Goal: Communication & Community: Answer question/provide support

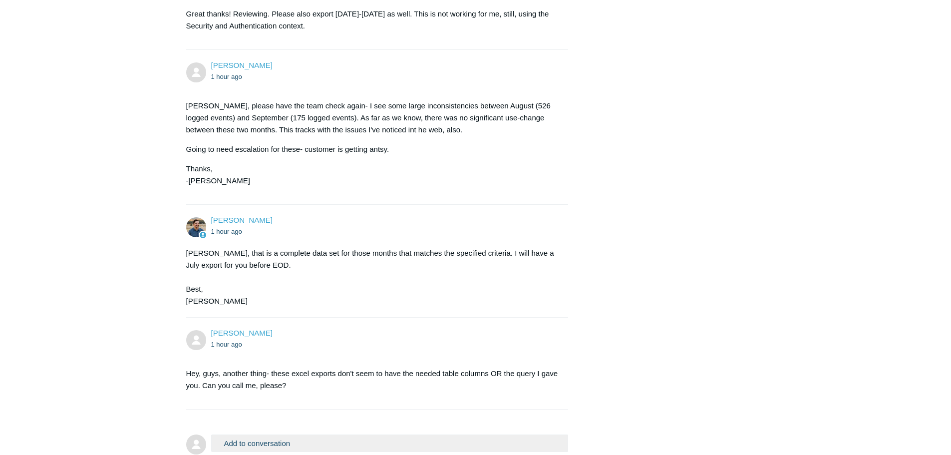
scroll to position [1737, 0]
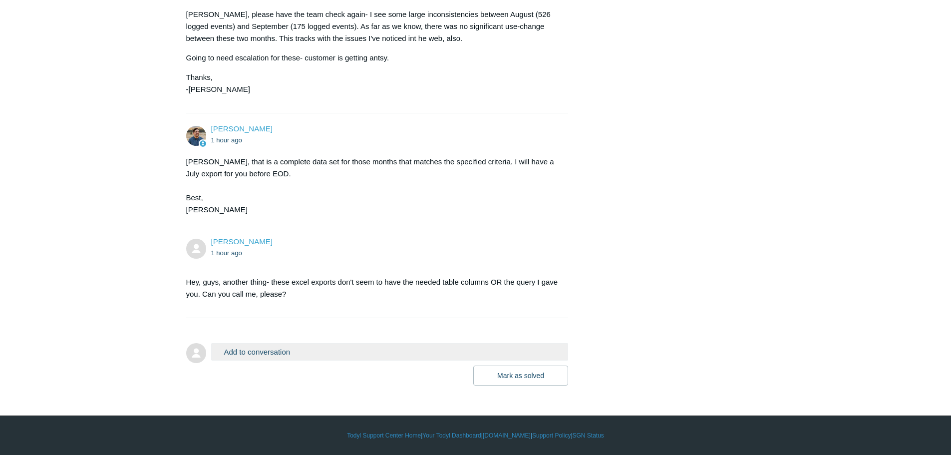
click at [295, 354] on button "Add to conversation" at bounding box center [389, 351] width 357 height 17
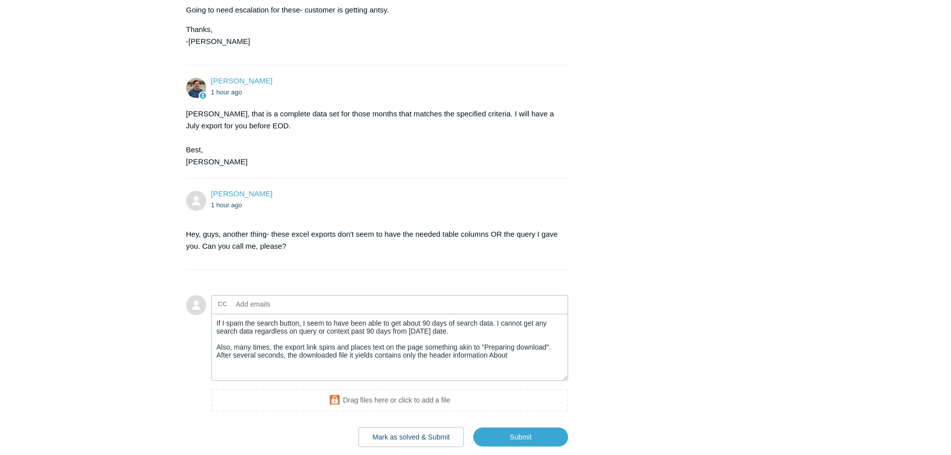
click at [523, 381] on textarea "If I spam the search button, I seem to have been able to get about 90 days of s…" at bounding box center [389, 347] width 357 height 67
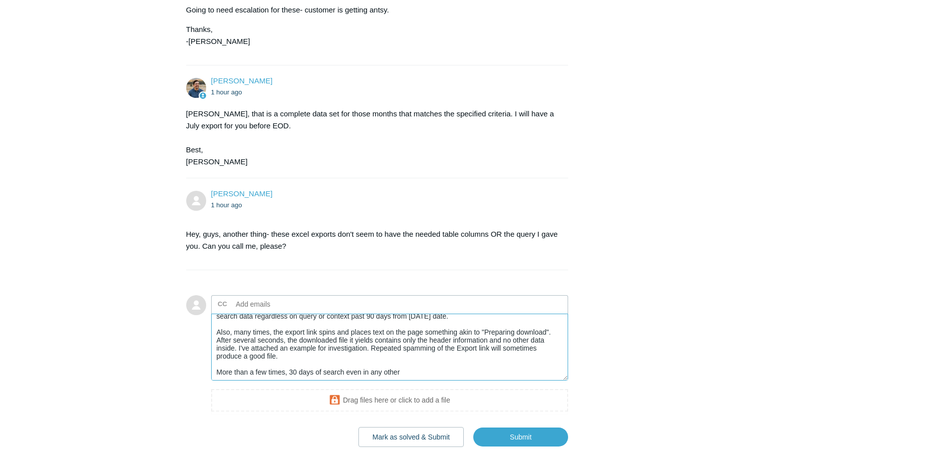
scroll to position [16, 0]
click at [347, 381] on textarea "If I spam the search button, I seem to have been able to get about 90 days of s…" at bounding box center [389, 347] width 357 height 67
click at [460, 381] on textarea "If I spam the search button, I seem to have been able to get about 90 days of s…" at bounding box center [389, 347] width 357 height 67
click at [323, 381] on textarea "If I spam the search button, I seem to have been able to get about 90 days of s…" at bounding box center [389, 347] width 357 height 67
click at [476, 381] on textarea "If I spam the search button, I seem to have been able to get about 90 days of s…" at bounding box center [389, 347] width 357 height 67
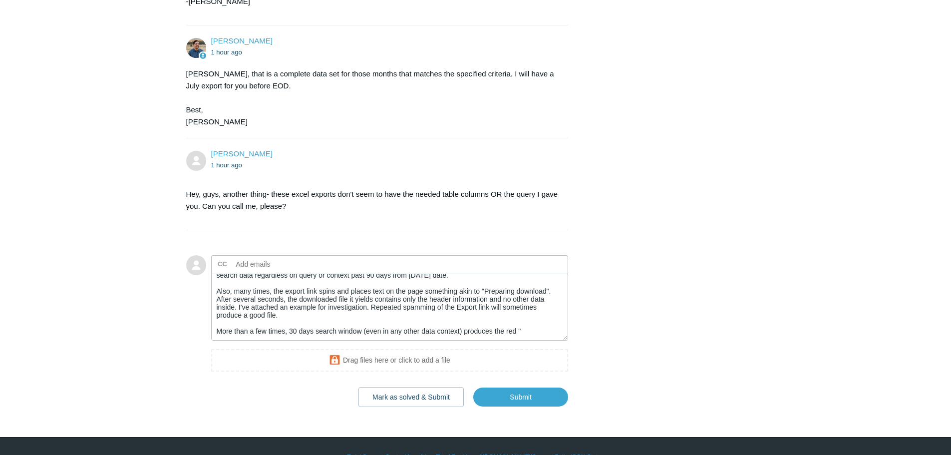
scroll to position [1846, 0]
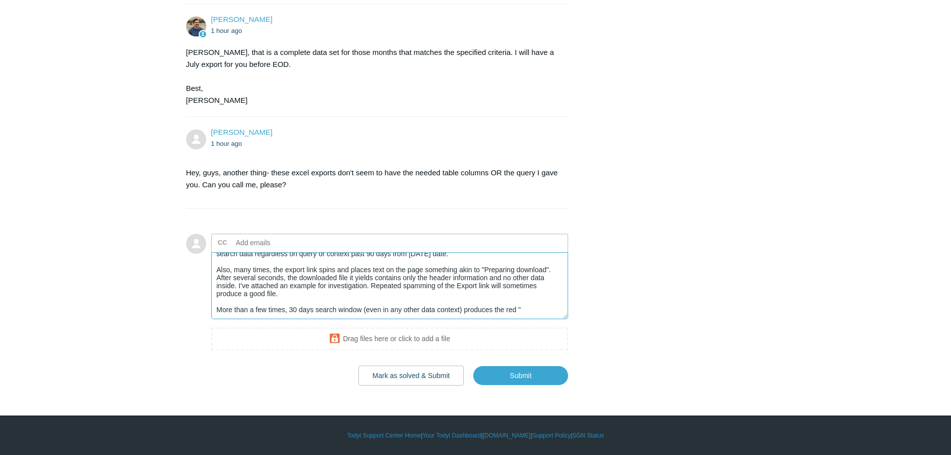
click at [527, 311] on textarea "If I spam the search button, I seem to have been able to get about 90 days of s…" at bounding box center [389, 285] width 357 height 67
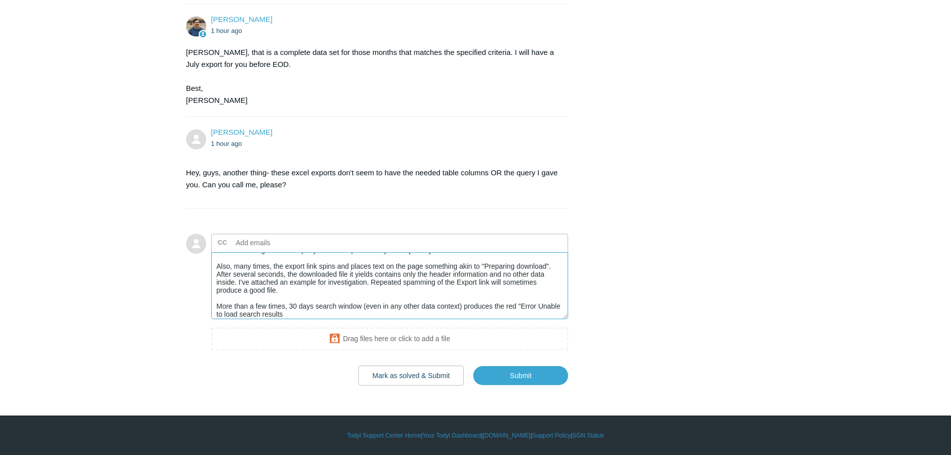
click at [537, 303] on textarea "If I spam the search button, I seem to have been able to get about 90 days of s…" at bounding box center [389, 285] width 357 height 67
click at [321, 312] on textarea "If I spam the search button, I seem to have been able to get about 90 days of s…" at bounding box center [389, 285] width 357 height 67
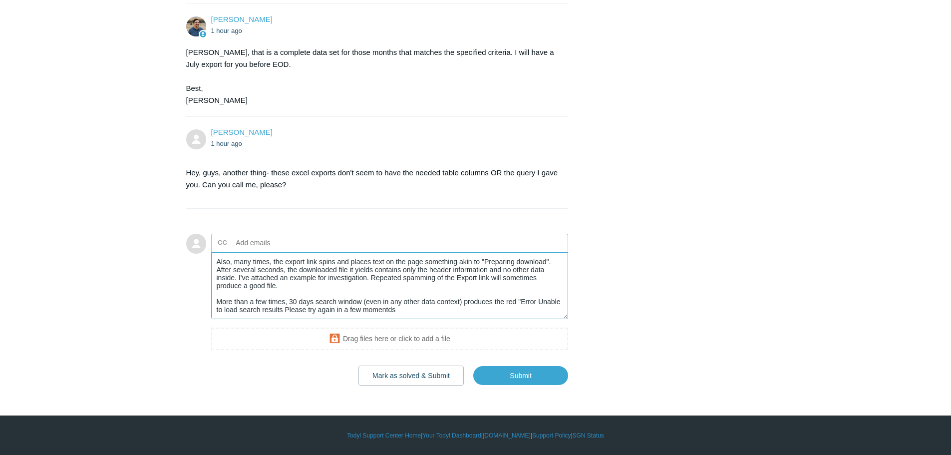
drag, startPoint x: 427, startPoint y: 316, endPoint x: 363, endPoint y: 303, distance: 64.6
click at [363, 303] on textarea "If I spam the search button, I seem to have been able to get about 90 days of s…" at bounding box center [389, 285] width 357 height 67
click at [468, 314] on textarea "If I spam the search button, I seem to have been able to get about 90 days of s…" at bounding box center [389, 285] width 357 height 67
drag, startPoint x: 506, startPoint y: 303, endPoint x: 515, endPoint y: 310, distance: 11.7
click at [515, 310] on textarea "If I spam the search button, I seem to have been able to get about 90 days of s…" at bounding box center [389, 285] width 357 height 67
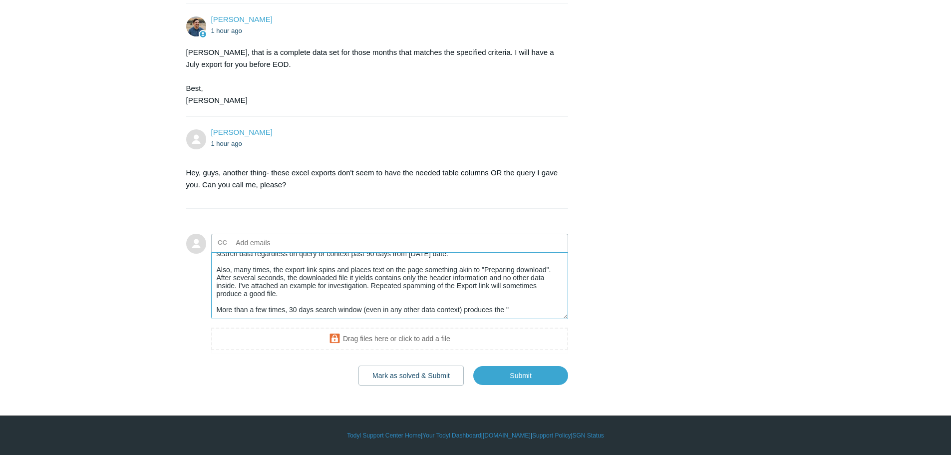
scroll to position [16, 0]
paste textarea "No Results Match Your Search Criteria"
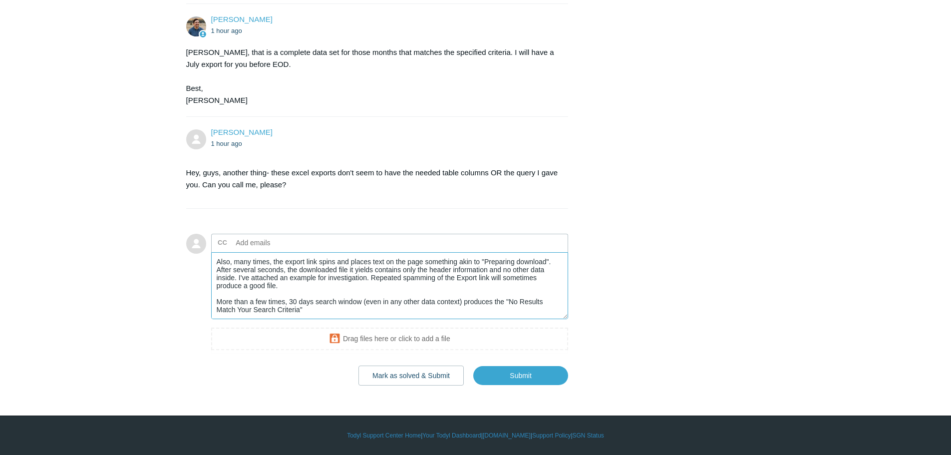
click at [477, 303] on textarea "If I spam the search button, I seem to have been able to get about 90 days of s…" at bounding box center [389, 285] width 357 height 67
click at [492, 302] on textarea "If I spam the search button, I seem to have been able to get about 90 days of s…" at bounding box center [389, 285] width 357 height 67
click at [307, 312] on textarea "If I spam the search button, I seem to have been able to get about 90 days of s…" at bounding box center [389, 285] width 357 height 67
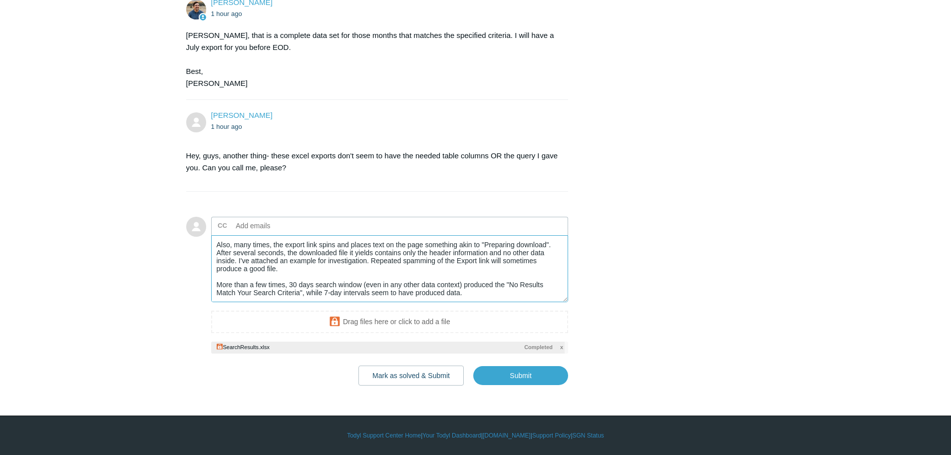
scroll to position [1863, 0]
click at [533, 376] on input "Submit" at bounding box center [520, 375] width 95 height 20
type textarea "If I spam the search button, I seem to have been able to get about 90 days of s…"
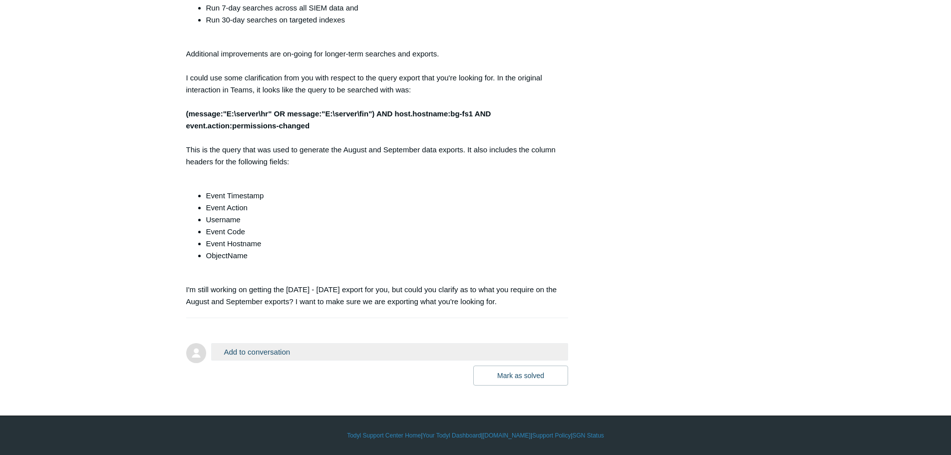
scroll to position [2459, 0]
click at [315, 349] on button "Add to conversation" at bounding box center [389, 351] width 357 height 17
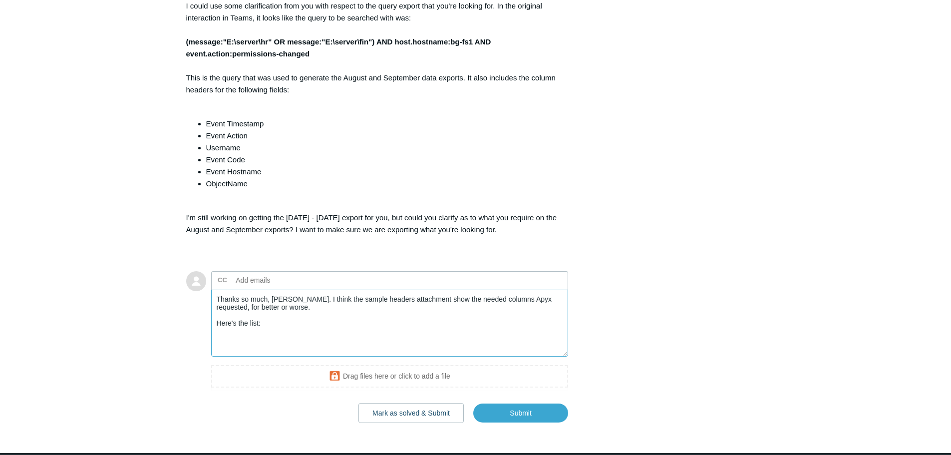
click at [223, 357] on textarea "Thanks so much, [PERSON_NAME]. I think the sample headers attachment show the n…" at bounding box center [389, 323] width 357 height 67
paste textarea "@timestamp [DOMAIN_NAME] [DOMAIN_NAME] [DOMAIN_NAME] [DOMAIN_NAME] [DOMAIN_NAME…"
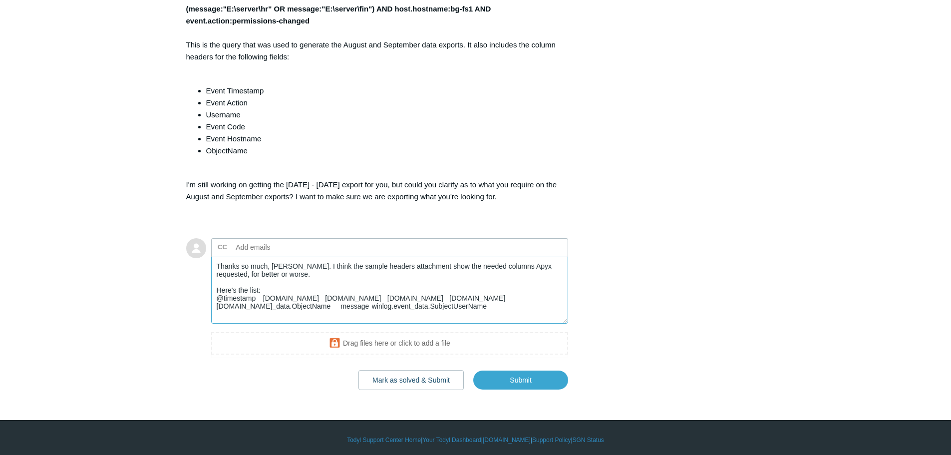
scroll to position [2509, 0]
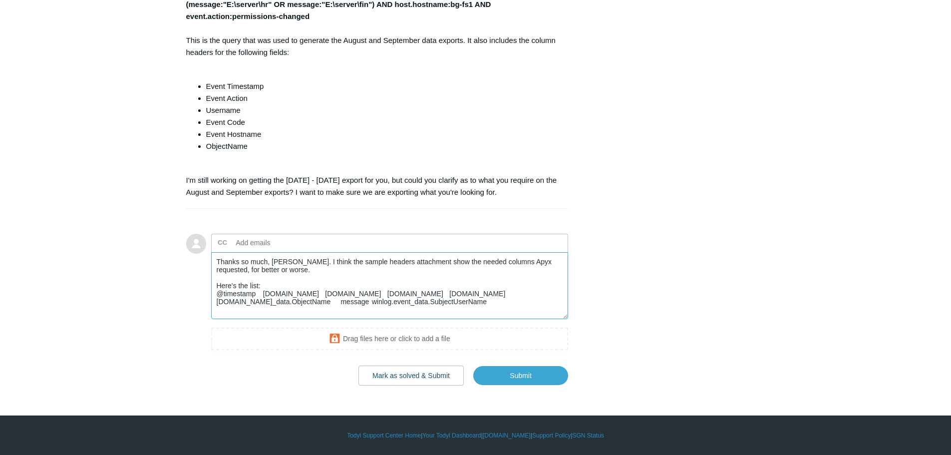
click at [388, 320] on textarea "Thanks so much, [PERSON_NAME]. I think the sample headers attachment show the n…" at bounding box center [389, 285] width 357 height 67
click at [332, 320] on textarea "Thanks so much, [PERSON_NAME]. I think the sample headers attachment show the n…" at bounding box center [389, 285] width 357 height 67
click at [330, 320] on textarea "Thanks so much, [PERSON_NAME]. I think the sample headers attachment show the n…" at bounding box center [389, 285] width 357 height 67
click at [393, 320] on textarea "Thanks so much, [PERSON_NAME]. I think the sample headers attachment show the n…" at bounding box center [389, 285] width 357 height 67
click at [285, 320] on textarea "Thanks so much, [PERSON_NAME]. I think the sample headers attachment show the n…" at bounding box center [389, 285] width 357 height 67
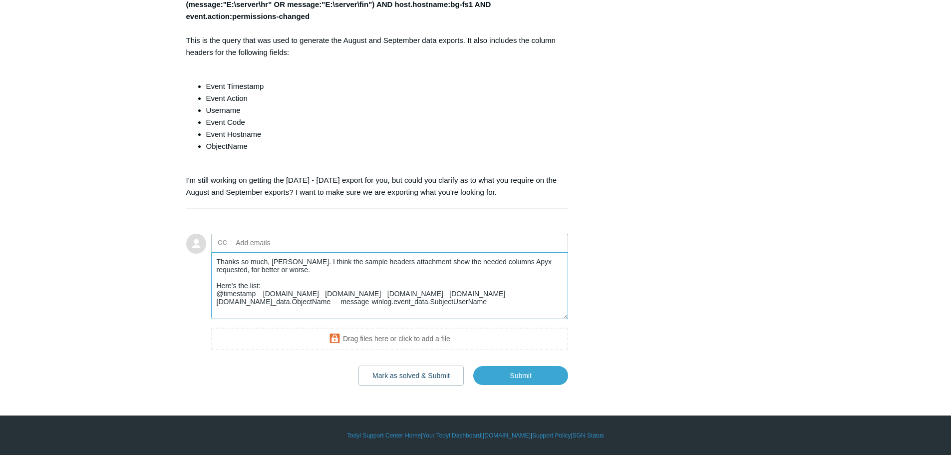
drag, startPoint x: 291, startPoint y: 322, endPoint x: 293, endPoint y: 331, distance: 10.2
click at [293, 320] on textarea "Thanks so much, [PERSON_NAME]. I think the sample headers attachment show the n…" at bounding box center [389, 285] width 357 height 67
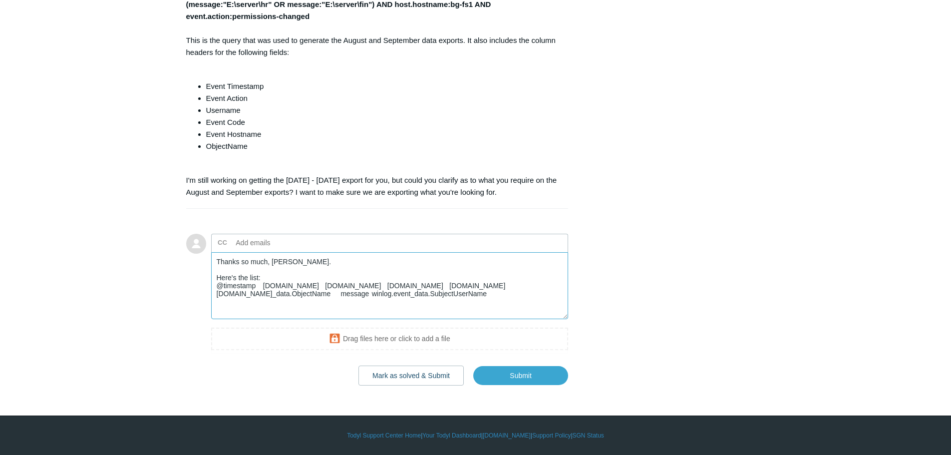
click at [399, 320] on textarea "Thanks so much, [PERSON_NAME]. Here's the list: @timestamp [DOMAIN_NAME] [DOMAI…" at bounding box center [389, 285] width 357 height 67
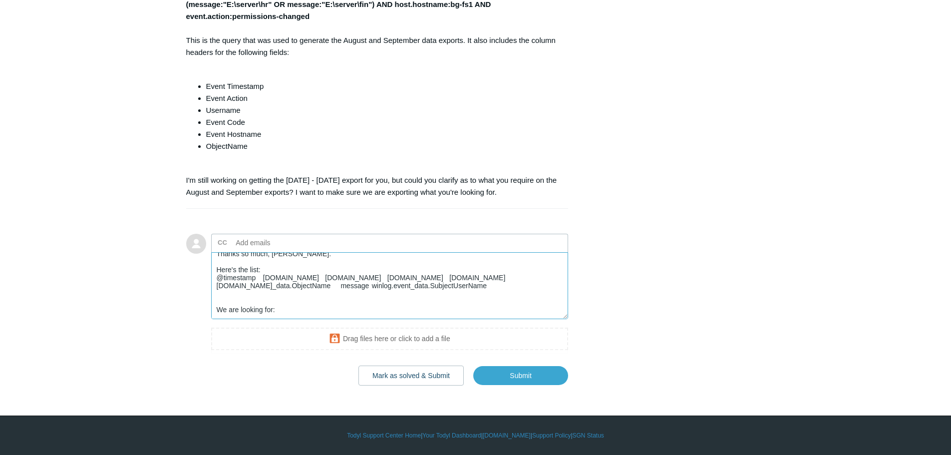
paste textarea "(message:"E:\server\hr" OR message:"E:\server\fin") AND host.hostname:bg-fs1"
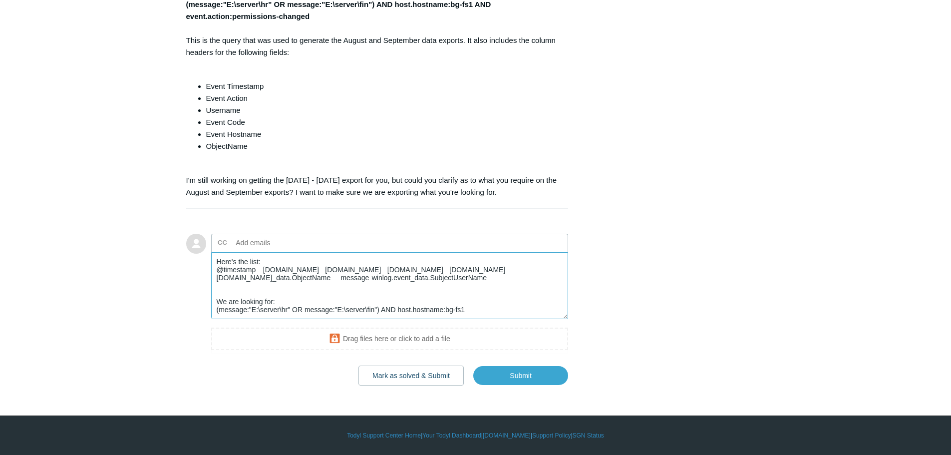
scroll to position [27, 0]
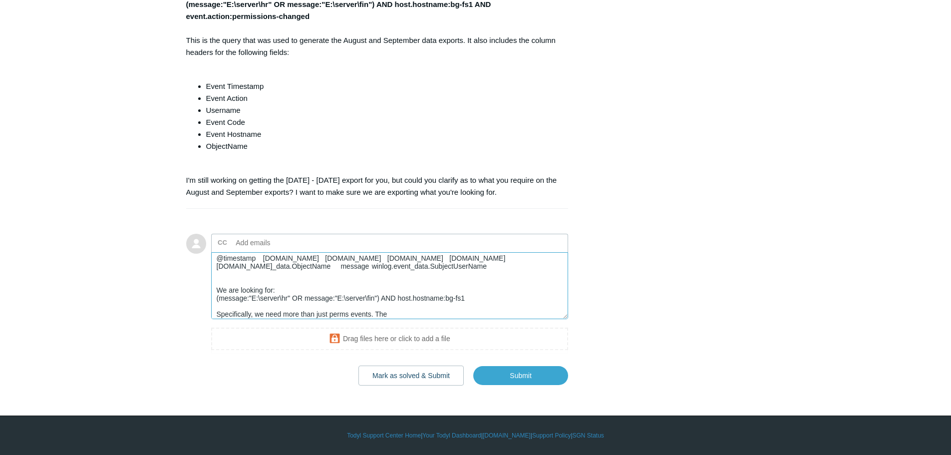
click at [397, 320] on textarea "Thanks so much, [PERSON_NAME]. Here's the list: @timestamp [DOMAIN_NAME] [DOMAI…" at bounding box center [389, 285] width 357 height 67
click at [379, 320] on textarea "Thanks so much, [PERSON_NAME]. Here's the list: @timestamp [DOMAIN_NAME] [DOMAI…" at bounding box center [389, 285] width 357 height 67
click at [381, 320] on textarea "Thanks so much, [PERSON_NAME]. Here's the list: @timestamp [DOMAIN_NAME] [DOMAI…" at bounding box center [389, 285] width 357 height 67
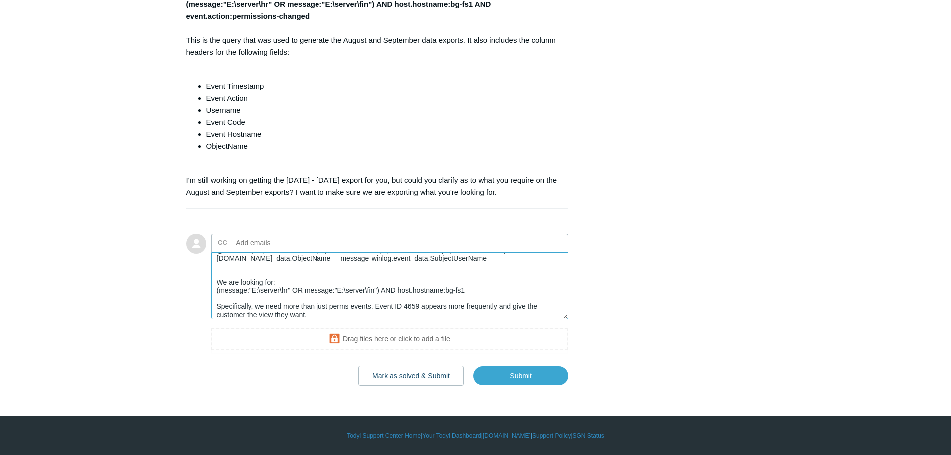
scroll to position [40, 0]
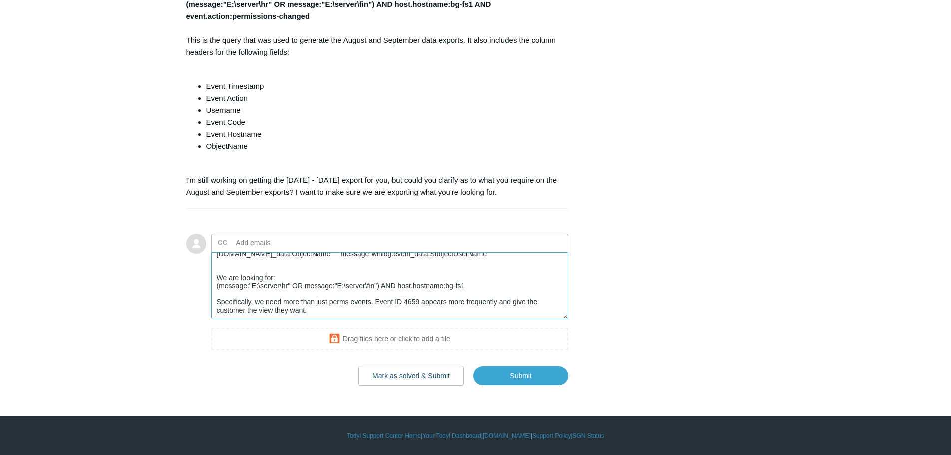
drag, startPoint x: 376, startPoint y: 366, endPoint x: 397, endPoint y: 380, distance: 25.5
click at [397, 353] on div "CC Add emails Thanks so much, [PERSON_NAME]. Here's the list: @timestamp [DOMAI…" at bounding box center [389, 294] width 357 height 120
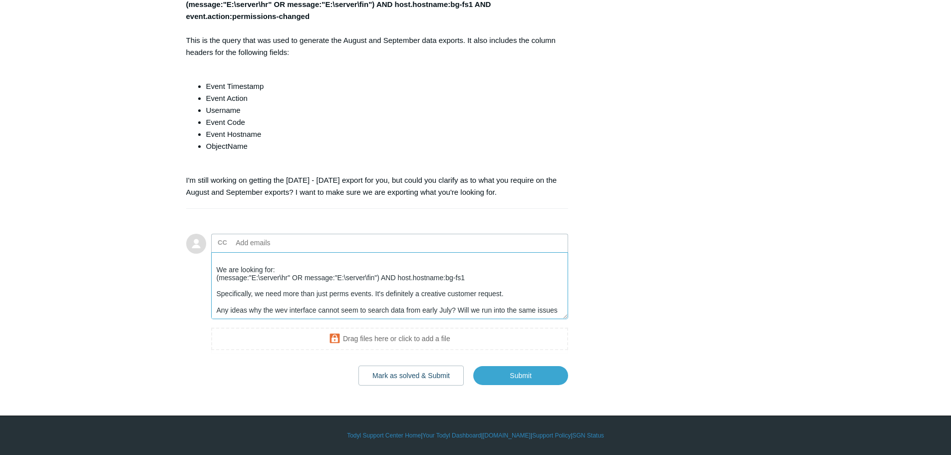
scroll to position [51, 0]
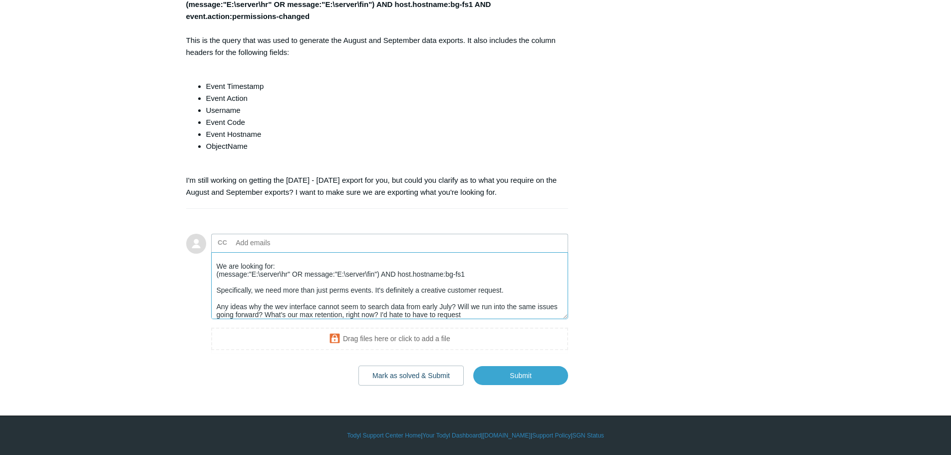
click at [419, 320] on textarea "Thanks so much, [PERSON_NAME]. Here's the list: @timestamp [DOMAIN_NAME] [DOMAI…" at bounding box center [389, 285] width 357 height 67
click at [421, 320] on textarea "Thanks so much, [PERSON_NAME]. Here's the list: @timestamp [DOMAIN_NAME] [DOMAI…" at bounding box center [389, 285] width 357 height 67
click at [498, 320] on textarea "Thanks so much, [PERSON_NAME]. Here's the list: @timestamp [DOMAIN_NAME] [DOMAI…" at bounding box center [389, 285] width 357 height 67
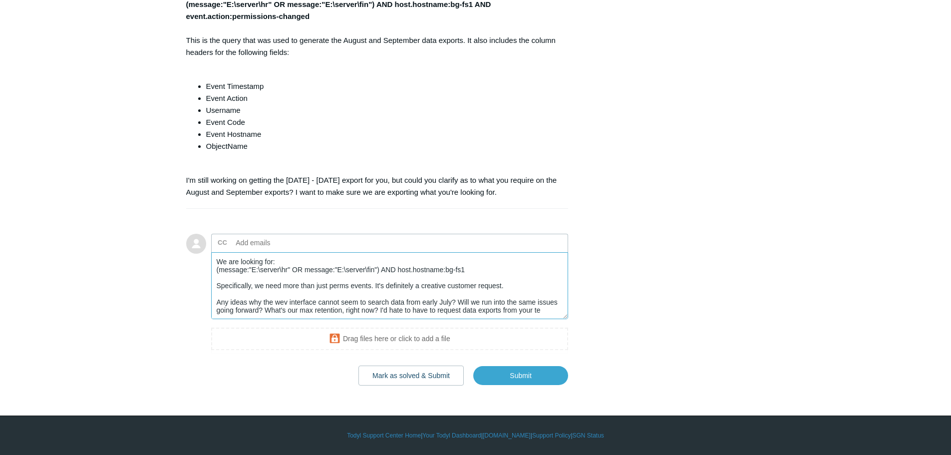
scroll to position [59, 0]
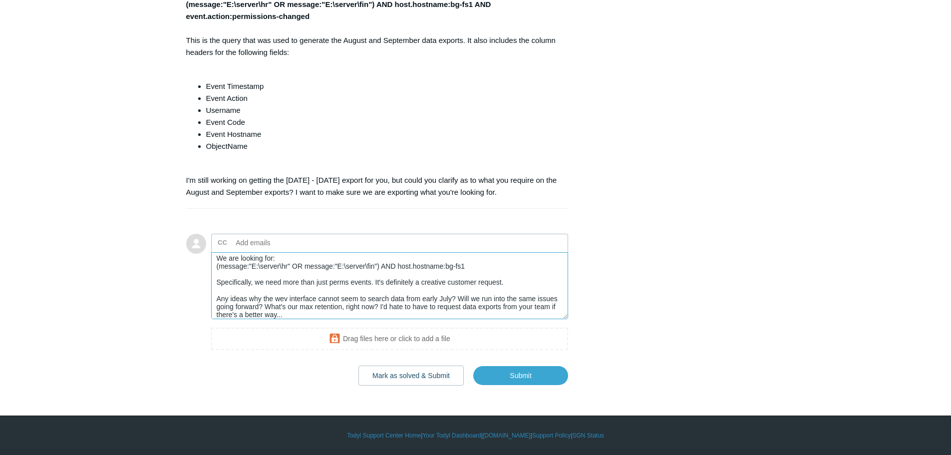
click at [283, 320] on textarea "Thanks so much, [PERSON_NAME]. Here's the list: @timestamp [DOMAIN_NAME] [DOMAI…" at bounding box center [389, 285] width 357 height 67
click at [287, 320] on textarea "Thanks so much, [PERSON_NAME]. Here's the list: @timestamp [DOMAIN_NAME] [DOMAI…" at bounding box center [389, 285] width 357 height 67
click at [313, 320] on textarea "Thanks so much, [PERSON_NAME]. Here's the list: @timestamp [DOMAIN_NAME] [DOMAI…" at bounding box center [389, 285] width 357 height 67
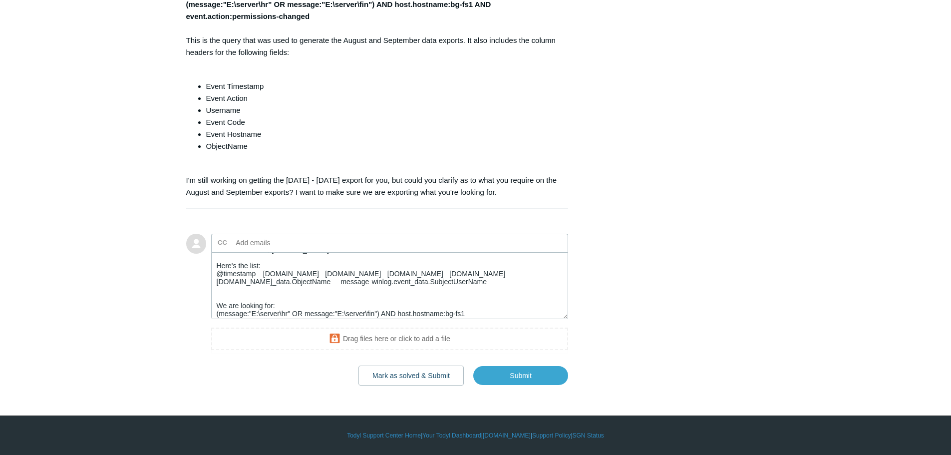
scroll to position [0, 0]
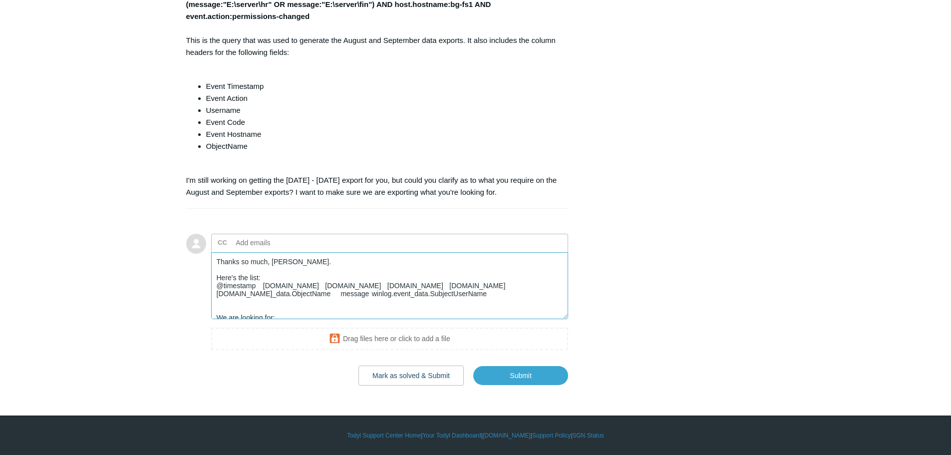
click at [297, 320] on textarea "Thanks so much, [PERSON_NAME]. Here's the list: @timestamp [DOMAIN_NAME] [DOMAI…" at bounding box center [389, 285] width 357 height 67
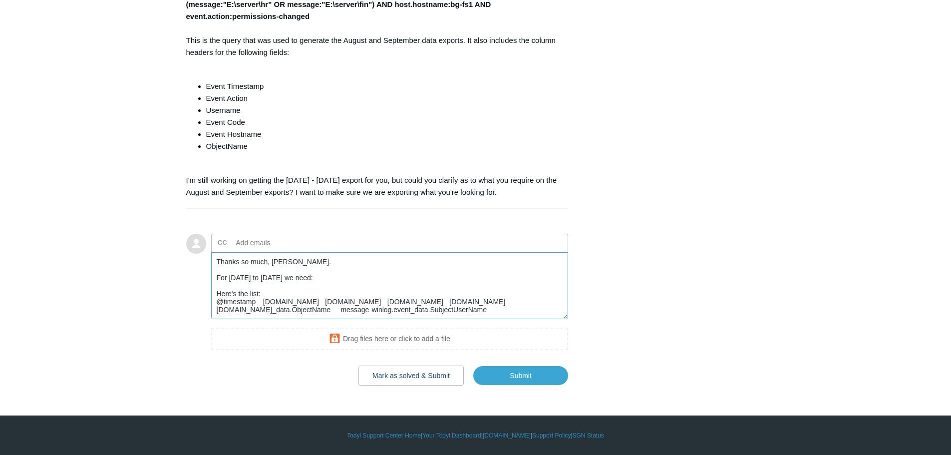
drag, startPoint x: 265, startPoint y: 351, endPoint x: 215, endPoint y: 350, distance: 49.9
click at [215, 320] on textarea "Thanks so much, [PERSON_NAME]. For [DATE] to [DATE] we need: Here's the list: @…" at bounding box center [389, 285] width 357 height 67
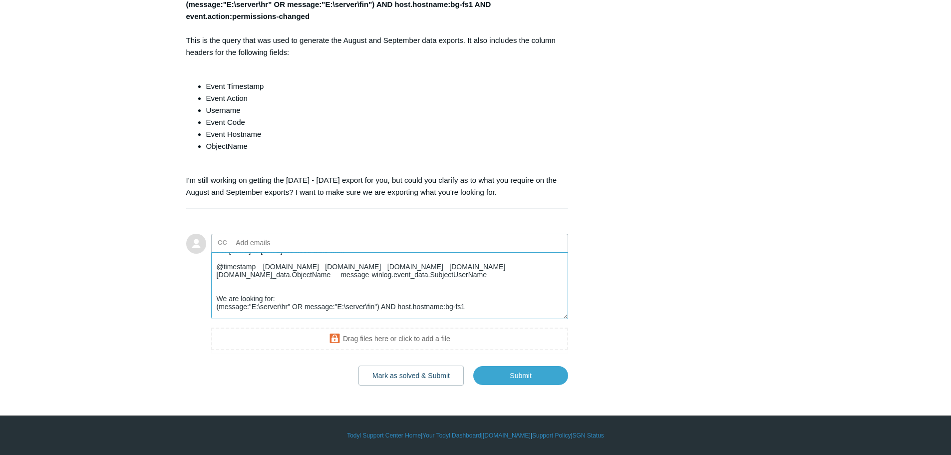
scroll to position [50, 0]
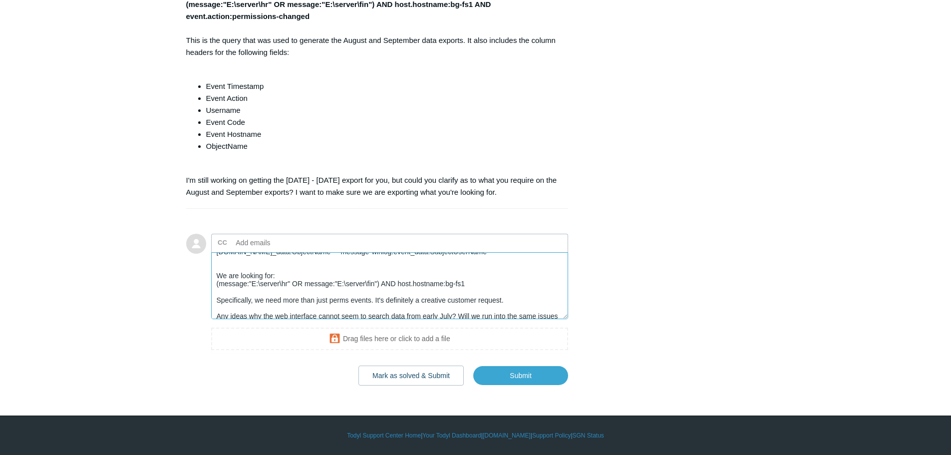
click at [480, 320] on textarea "Thanks so much, [PERSON_NAME]. For [DATE] to [DATE] we need table with: @timest…" at bounding box center [389, 285] width 357 height 67
click at [277, 320] on textarea "Thanks so much, [PERSON_NAME]. For [DATE] to [DATE] we need table with: @timest…" at bounding box center [389, 285] width 357 height 67
click at [218, 320] on textarea "Thanks so much, [PERSON_NAME]. For [DATE] to [DATE] we need table with: @timest…" at bounding box center [389, 285] width 357 height 67
drag, startPoint x: 509, startPoint y: 358, endPoint x: 211, endPoint y: 356, distance: 297.5
click at [211, 320] on textarea "Thanks so much, [PERSON_NAME]. For [DATE] to [DATE] we need table with: @timest…" at bounding box center [389, 285] width 357 height 67
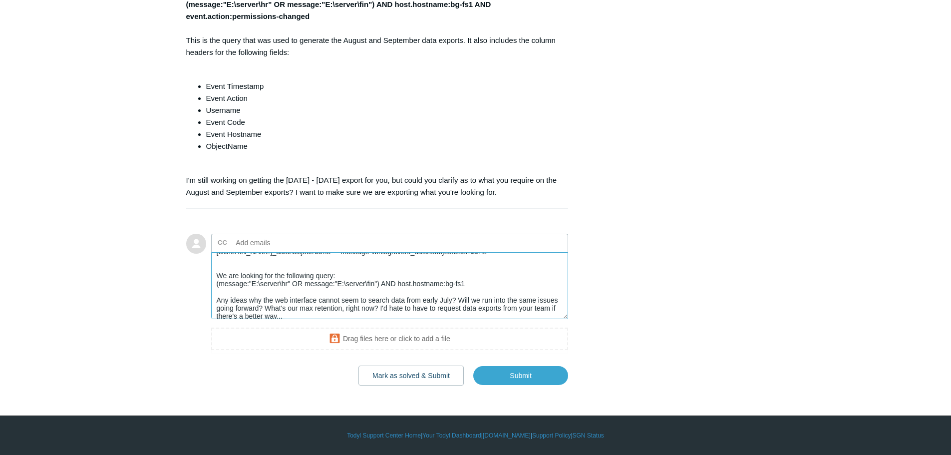
type textarea "Thanks so much, [PERSON_NAME]. For [DATE] to [DATE] we need table with: @timest…"
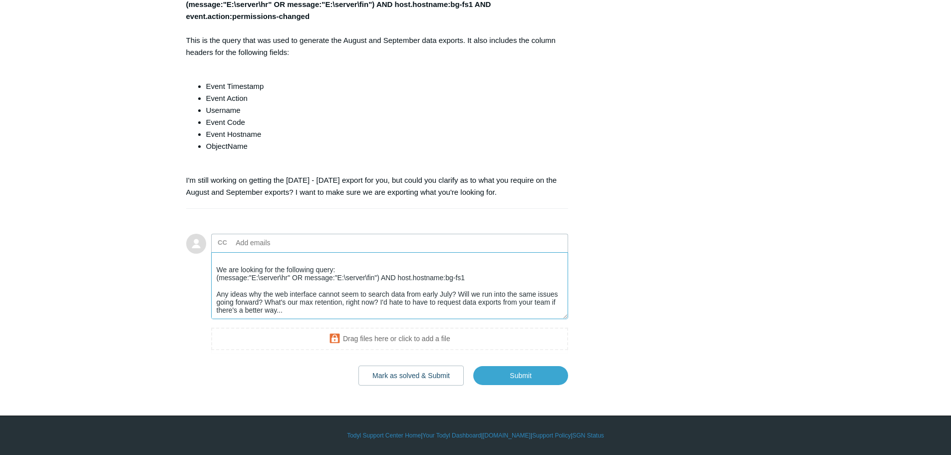
scroll to position [72, 0]
click at [529, 385] on input "Submit" at bounding box center [520, 375] width 95 height 20
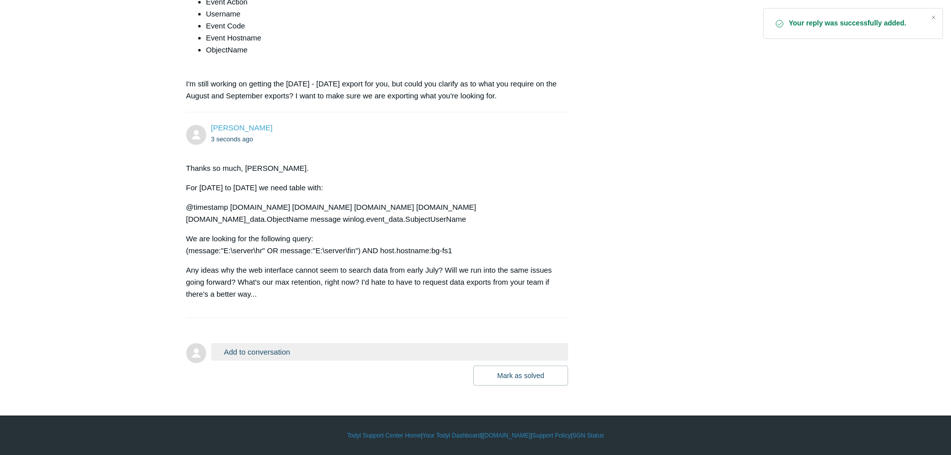
scroll to position [2665, 0]
